Goal: Task Accomplishment & Management: Complete application form

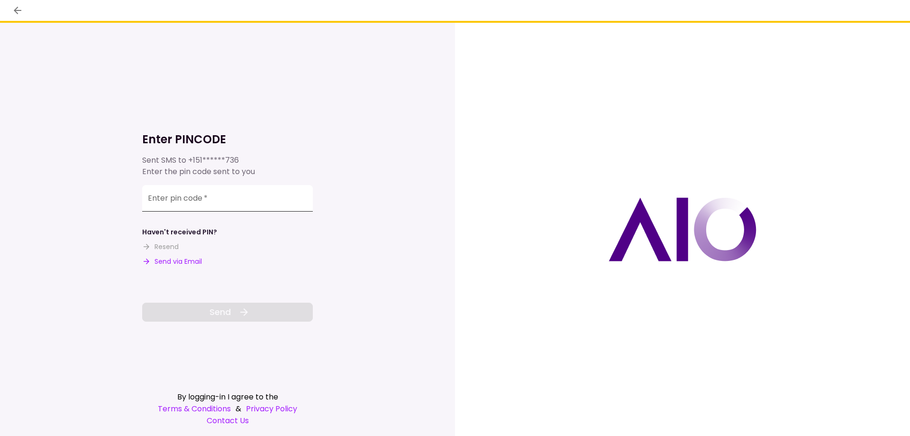
click at [153, 204] on input "Enter pin code   *" at bounding box center [227, 198] width 171 height 27
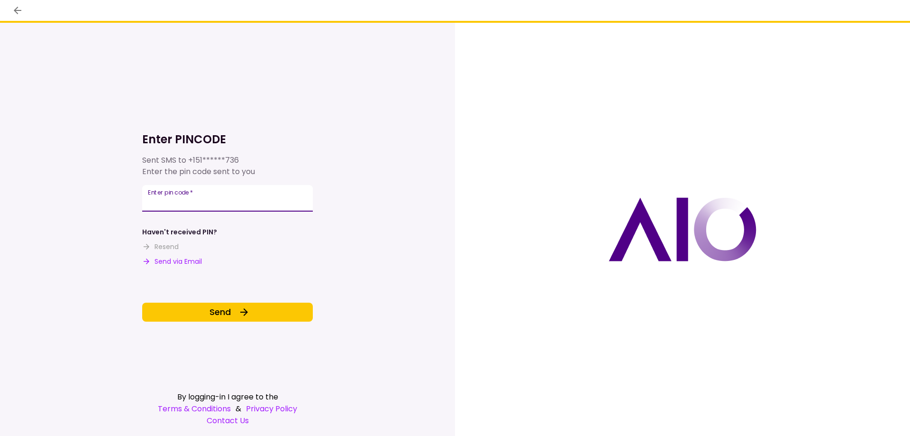
type input "******"
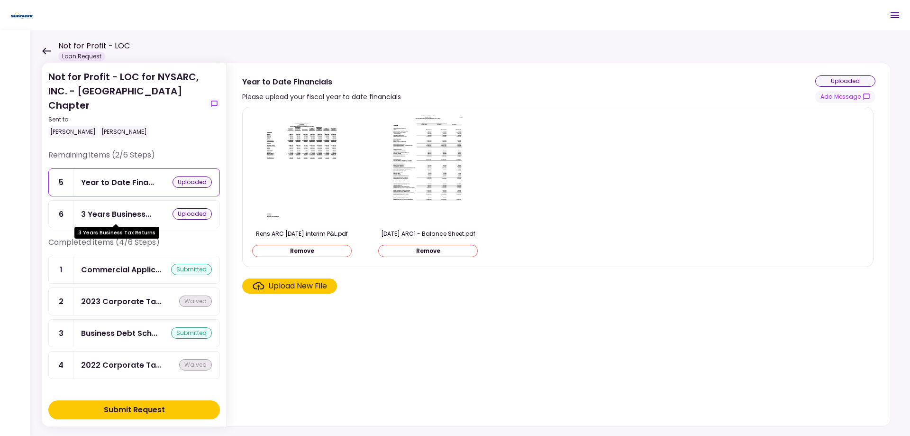
click at [136, 217] on div "3 Years Business..." at bounding box center [116, 214] width 70 height 12
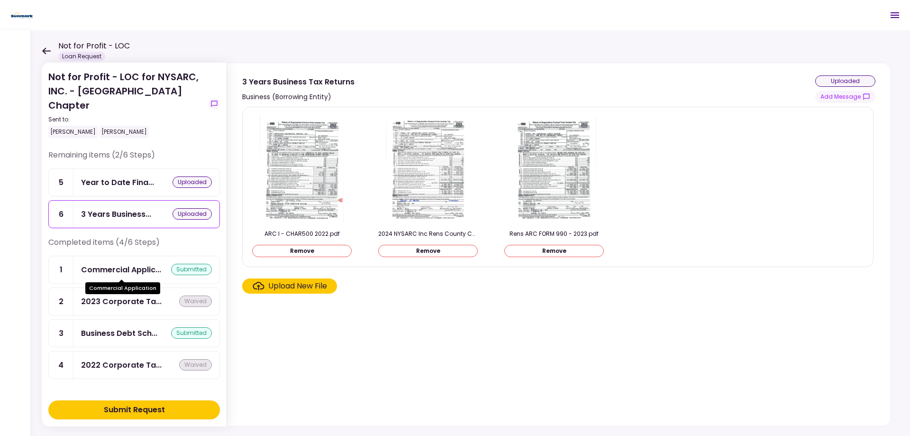
click at [130, 271] on div "Commercial Applic..." at bounding box center [121, 270] width 80 height 12
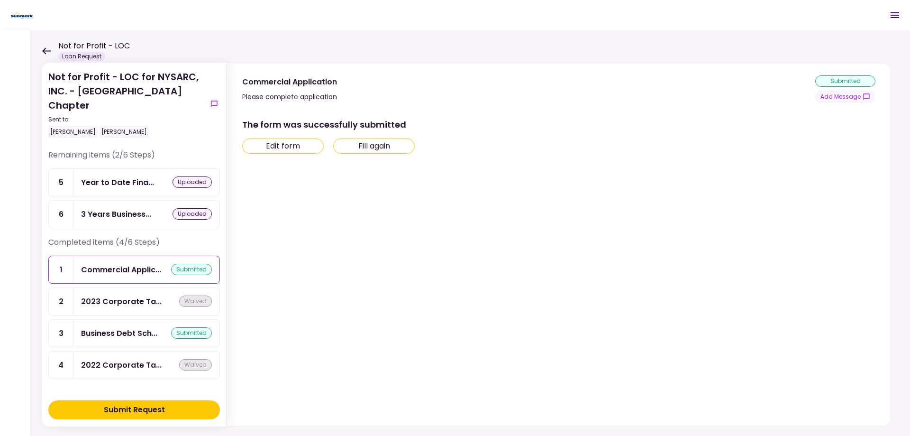
click at [294, 153] on button "Edit form" at bounding box center [283, 145] width 82 height 15
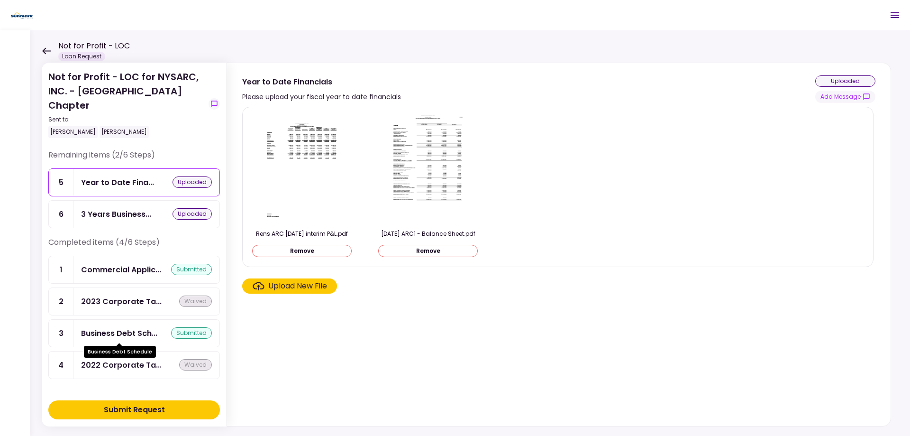
click at [137, 335] on div "Business Debt Sch..." at bounding box center [119, 333] width 76 height 12
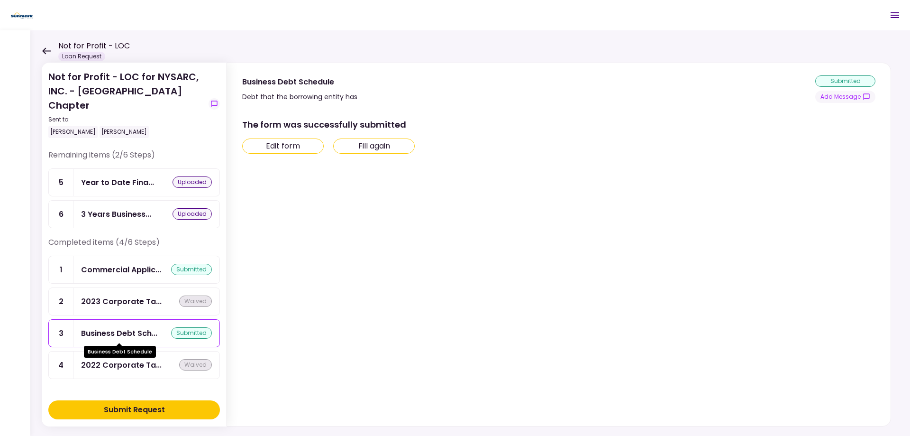
click at [137, 335] on div "Business Debt Sch..." at bounding box center [119, 333] width 76 height 12
click at [277, 147] on button "Edit form" at bounding box center [283, 145] width 82 height 15
